Goal: Task Accomplishment & Management: Use online tool/utility

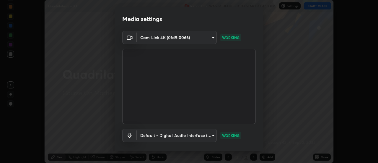
scroll to position [31, 0]
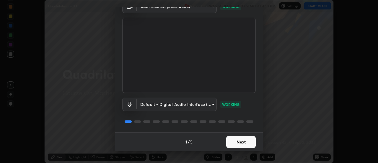
click at [229, 140] on button "Next" at bounding box center [241, 142] width 30 height 12
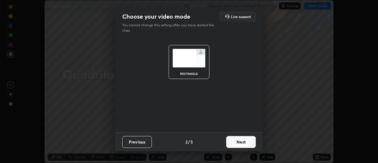
click at [231, 140] on button "Next" at bounding box center [241, 142] width 30 height 12
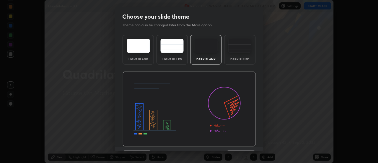
click at [232, 57] on div "Dark Ruled" at bounding box center [239, 50] width 31 height 30
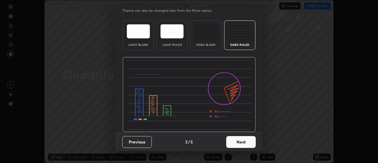
click at [235, 142] on button "Next" at bounding box center [241, 142] width 30 height 12
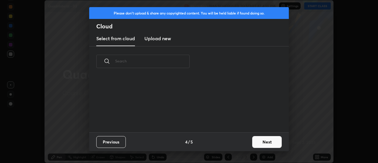
scroll to position [0, 0]
click at [258, 143] on button "Next" at bounding box center [267, 142] width 30 height 12
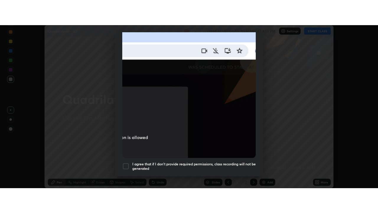
scroll to position [152, 0]
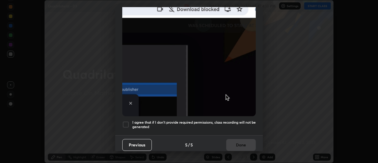
click at [231, 125] on h5 "I agree that if I don't provide required permissions, class recording will not …" at bounding box center [194, 124] width 124 height 9
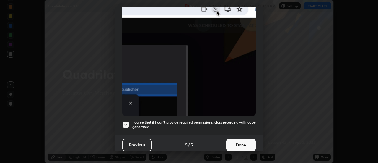
click at [241, 143] on button "Done" at bounding box center [241, 145] width 30 height 12
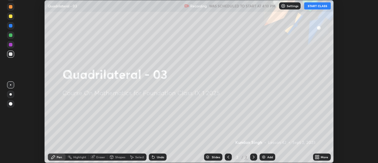
click at [315, 8] on button "START CLASS" at bounding box center [318, 5] width 27 height 7
click at [320, 157] on icon at bounding box center [317, 157] width 5 height 5
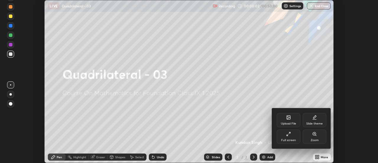
click at [290, 138] on div "Full screen" at bounding box center [289, 136] width 24 height 14
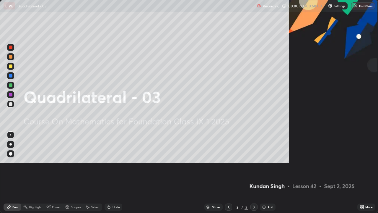
scroll to position [213, 378]
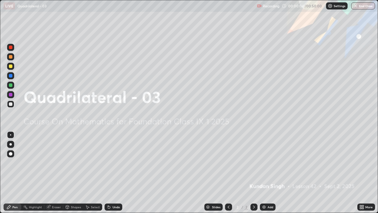
click at [269, 163] on div "Add" at bounding box center [271, 206] width 6 height 3
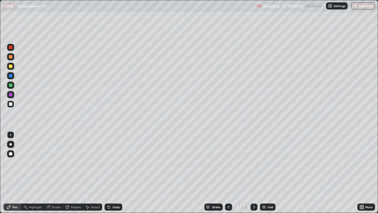
click at [12, 67] on div at bounding box center [10, 66] width 7 height 7
click at [11, 144] on div at bounding box center [10, 144] width 2 height 2
click at [76, 163] on div "Shapes" at bounding box center [73, 206] width 20 height 7
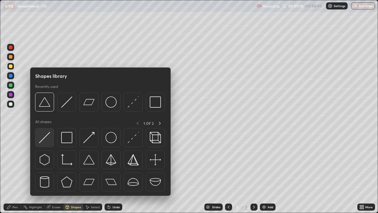
click at [46, 142] on img at bounding box center [44, 137] width 11 height 11
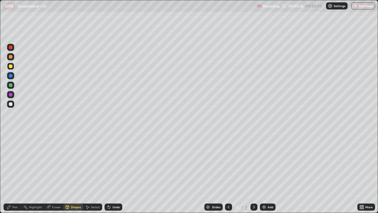
click at [16, 163] on div "Pen" at bounding box center [14, 206] width 5 height 3
click at [12, 105] on div at bounding box center [11, 104] width 4 height 4
click at [75, 163] on div "Shapes" at bounding box center [76, 206] width 10 height 3
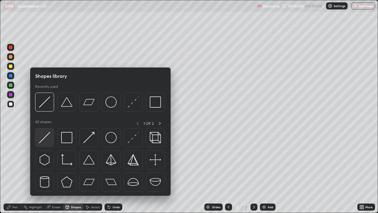
click at [41, 140] on img at bounding box center [44, 137] width 11 height 11
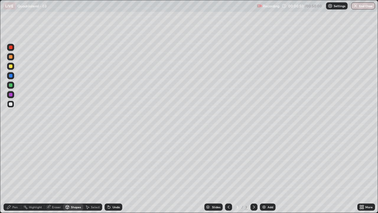
click at [13, 86] on div at bounding box center [10, 85] width 7 height 7
click at [115, 163] on div "Undo" at bounding box center [116, 206] width 7 height 3
click at [15, 163] on div "Pen" at bounding box center [13, 206] width 18 height 7
click at [77, 163] on div "Shapes" at bounding box center [76, 206] width 10 height 3
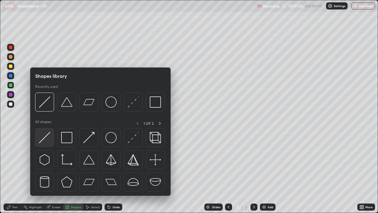
click at [46, 137] on img at bounding box center [44, 137] width 11 height 11
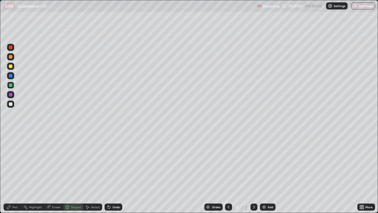
click at [12, 77] on div at bounding box center [11, 76] width 4 height 4
click at [12, 163] on div "Pen" at bounding box center [13, 206] width 18 height 7
click at [11, 57] on div at bounding box center [11, 57] width 4 height 4
click at [116, 163] on div "Undo" at bounding box center [116, 206] width 7 height 3
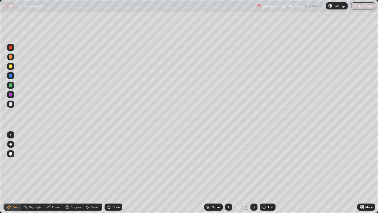
click at [116, 163] on div "Undo" at bounding box center [116, 206] width 7 height 3
click at [270, 163] on div "Add" at bounding box center [271, 206] width 6 height 3
click at [13, 104] on div at bounding box center [10, 104] width 7 height 7
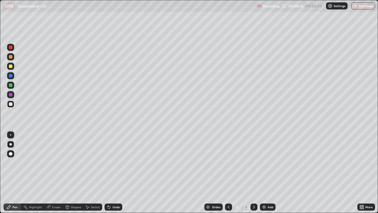
click at [74, 163] on div "Shapes" at bounding box center [76, 206] width 10 height 3
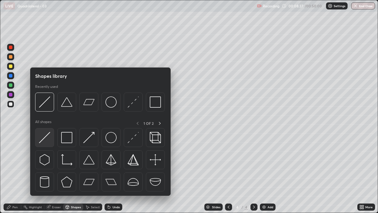
click at [48, 137] on img at bounding box center [44, 137] width 11 height 11
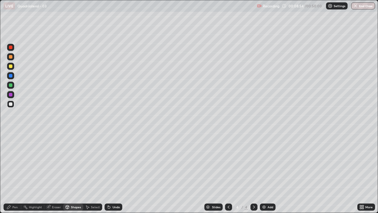
click at [15, 163] on div "Pen" at bounding box center [13, 206] width 18 height 7
click at [11, 69] on div at bounding box center [10, 66] width 7 height 7
click at [72, 163] on div "Shapes" at bounding box center [76, 206] width 10 height 3
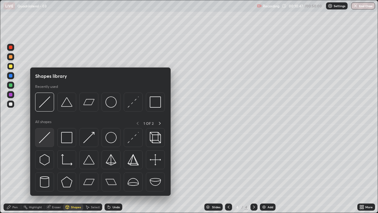
click at [45, 140] on img at bounding box center [44, 137] width 11 height 11
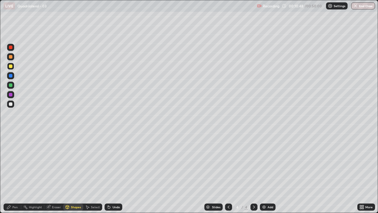
click at [12, 85] on div at bounding box center [11, 85] width 4 height 4
click at [16, 163] on div "Pen" at bounding box center [13, 206] width 18 height 7
click at [13, 95] on div at bounding box center [10, 94] width 7 height 7
click at [269, 163] on div "Add" at bounding box center [271, 206] width 6 height 3
click at [12, 105] on div at bounding box center [11, 104] width 4 height 4
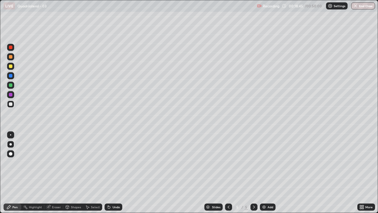
click at [77, 163] on div "Shapes" at bounding box center [76, 206] width 10 height 3
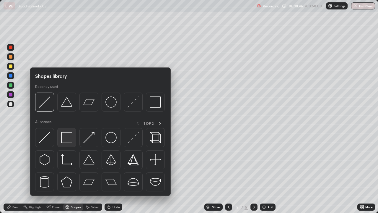
click at [68, 141] on img at bounding box center [66, 137] width 11 height 11
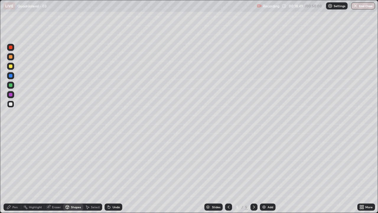
click at [76, 163] on div "Shapes" at bounding box center [76, 206] width 10 height 3
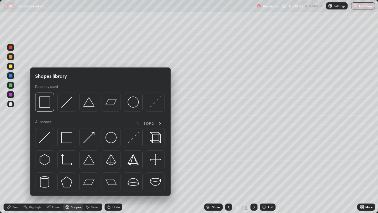
click at [11, 86] on div at bounding box center [11, 85] width 4 height 4
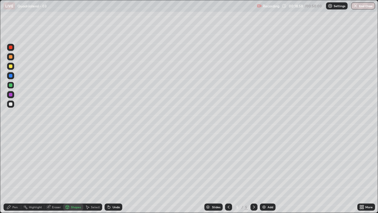
click at [73, 163] on div "Shapes" at bounding box center [76, 206] width 10 height 3
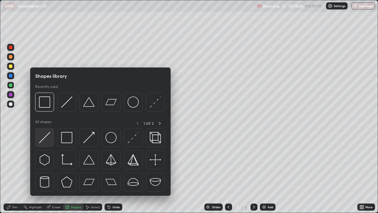
click at [46, 140] on img at bounding box center [44, 137] width 11 height 11
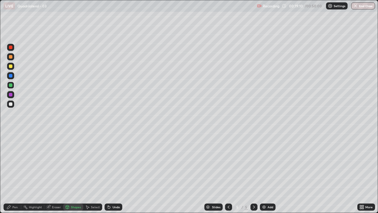
click at [13, 163] on div "Pen" at bounding box center [13, 206] width 18 height 7
click at [73, 163] on div "Shapes" at bounding box center [73, 206] width 20 height 7
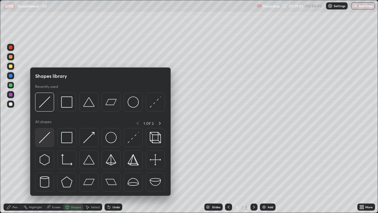
click at [46, 139] on img at bounding box center [44, 137] width 11 height 11
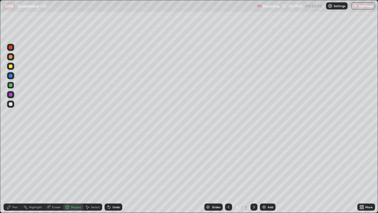
click at [11, 66] on div at bounding box center [11, 66] width 4 height 4
click at [74, 163] on div "Shapes" at bounding box center [76, 206] width 10 height 3
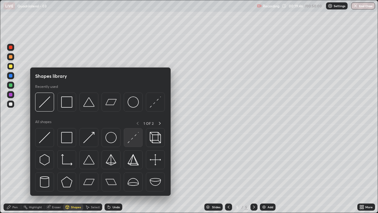
click at [129, 141] on img at bounding box center [133, 137] width 11 height 11
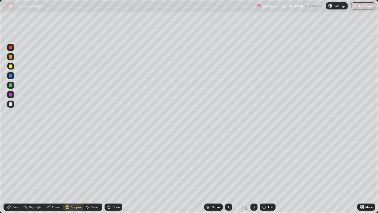
click at [12, 68] on div at bounding box center [11, 66] width 4 height 4
click at [11, 104] on div at bounding box center [11, 104] width 4 height 4
click at [15, 163] on div "Pen" at bounding box center [14, 206] width 5 height 3
click at [78, 163] on div "Shapes" at bounding box center [76, 206] width 10 height 3
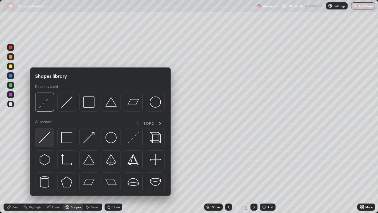
click at [47, 137] on img at bounding box center [44, 137] width 11 height 11
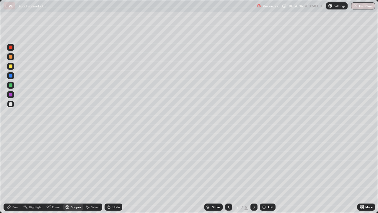
click at [11, 95] on div at bounding box center [11, 95] width 4 height 4
click at [16, 163] on div "Pen" at bounding box center [14, 206] width 5 height 3
click at [12, 96] on div at bounding box center [10, 94] width 7 height 7
click at [13, 105] on div at bounding box center [10, 104] width 7 height 7
click at [13, 48] on div at bounding box center [10, 47] width 7 height 7
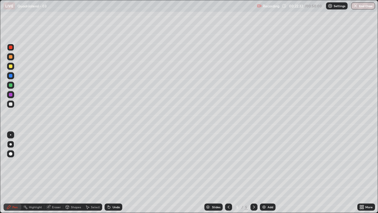
click at [73, 163] on div "Shapes" at bounding box center [76, 206] width 10 height 3
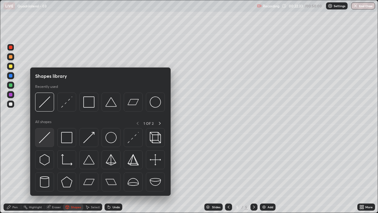
click at [48, 139] on img at bounding box center [44, 137] width 11 height 11
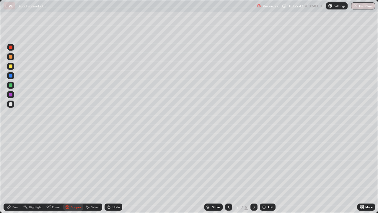
click at [16, 163] on div "Pen" at bounding box center [14, 206] width 5 height 3
click at [272, 163] on div "Add" at bounding box center [271, 206] width 6 height 3
click at [93, 163] on div "Select" at bounding box center [95, 206] width 9 height 3
click at [78, 163] on div "Shapes" at bounding box center [76, 206] width 10 height 3
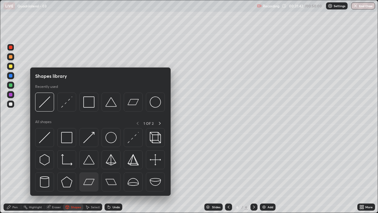
click at [90, 163] on img at bounding box center [88, 181] width 11 height 11
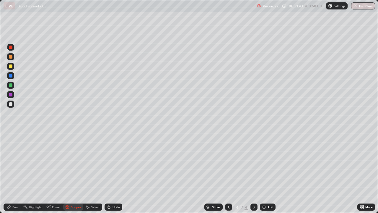
click at [13, 104] on div at bounding box center [10, 104] width 7 height 7
click at [93, 163] on div "Select" at bounding box center [95, 206] width 9 height 3
click at [77, 163] on div "Shapes" at bounding box center [76, 206] width 10 height 3
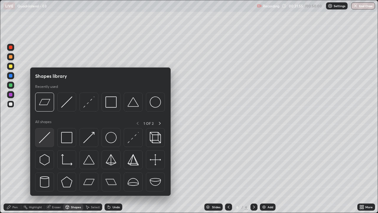
click at [49, 141] on img at bounding box center [44, 137] width 11 height 11
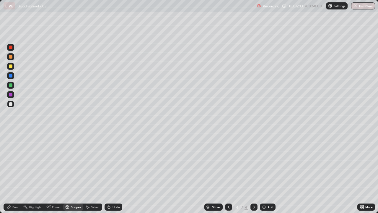
click at [15, 163] on div "Pen" at bounding box center [14, 206] width 5 height 3
click at [11, 50] on div at bounding box center [10, 47] width 7 height 7
click at [76, 163] on div "Shapes" at bounding box center [76, 206] width 10 height 3
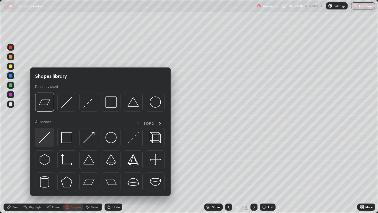
click at [48, 141] on img at bounding box center [44, 137] width 11 height 11
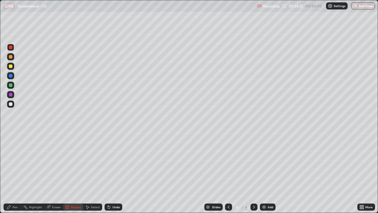
click at [11, 66] on div at bounding box center [11, 66] width 4 height 4
click at [14, 87] on div at bounding box center [10, 85] width 7 height 7
click at [13, 163] on div "Pen" at bounding box center [13, 206] width 18 height 7
click at [365, 7] on button "End Class" at bounding box center [364, 5] width 24 height 7
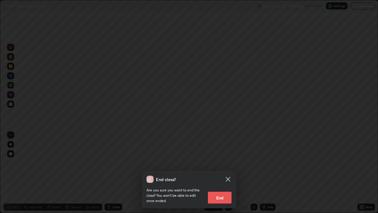
click at [224, 163] on button "End" at bounding box center [220, 198] width 24 height 12
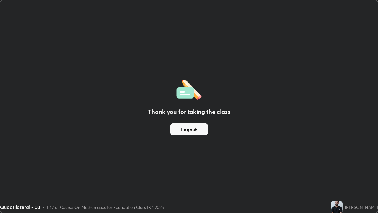
click at [191, 128] on button "Logout" at bounding box center [190, 129] width 38 height 12
